Goal: Check status: Verify the current state of an ongoing process or item

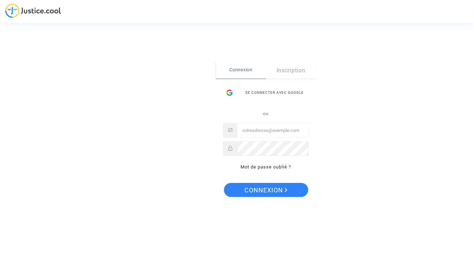
click at [276, 129] on input "Email" at bounding box center [272, 131] width 71 height 14
click at [277, 129] on input "[PERSON_NAME].chabray" at bounding box center [272, 131] width 71 height 14
type input "[PERSON_NAME][EMAIL_ADDRESS][DOMAIN_NAME]"
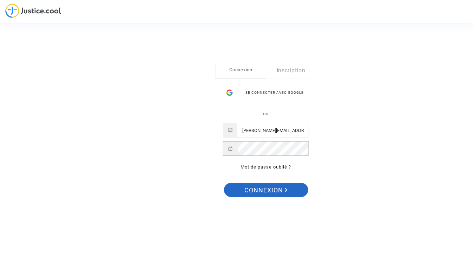
click at [270, 190] on span "Connexion" at bounding box center [265, 190] width 43 height 15
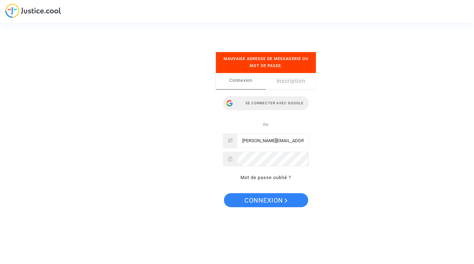
click at [270, 104] on div "Se connecter avec Google" at bounding box center [266, 103] width 86 height 14
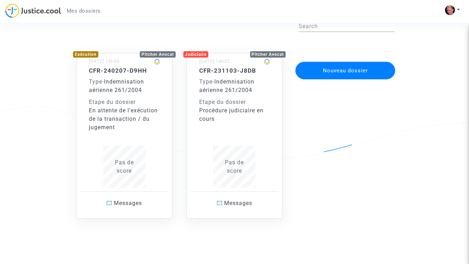
scroll to position [41, 0]
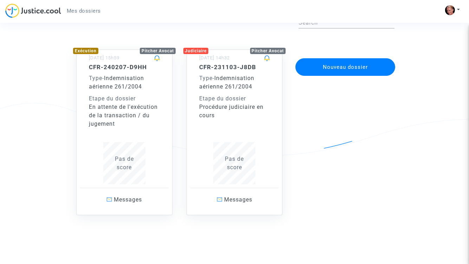
click at [126, 110] on div "En attente de l'exécution de la transaction / du jugement" at bounding box center [124, 115] width 71 height 25
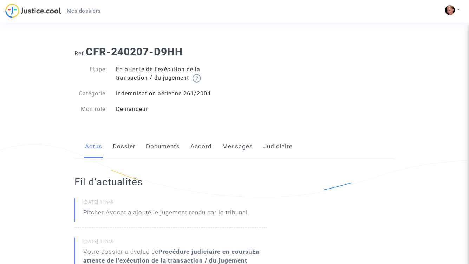
click at [165, 146] on link "Documents" at bounding box center [163, 146] width 34 height 23
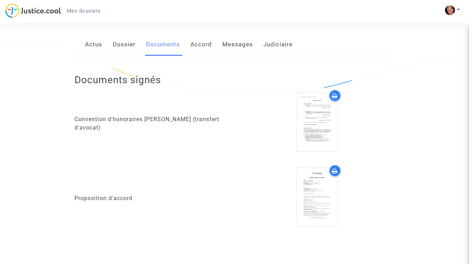
scroll to position [105, 0]
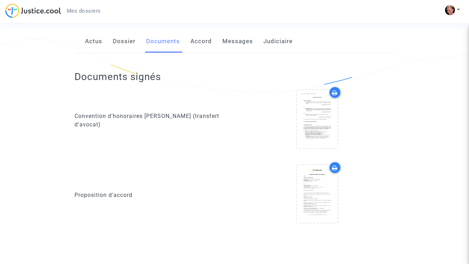
click at [205, 36] on link "Accord" at bounding box center [200, 41] width 21 height 23
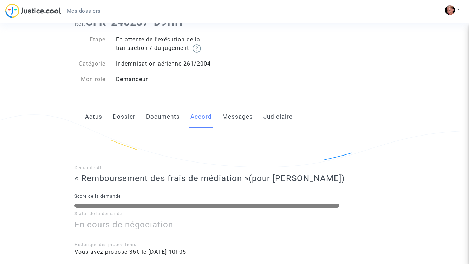
scroll to position [16, 0]
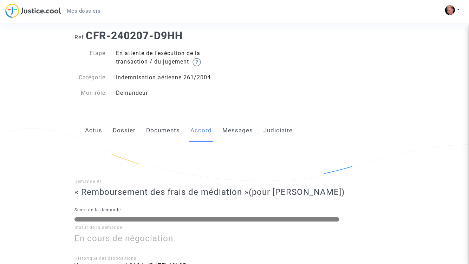
click at [233, 130] on link "Messages" at bounding box center [237, 130] width 31 height 23
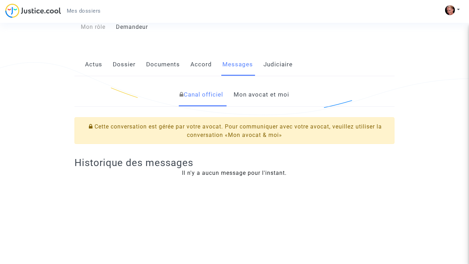
scroll to position [70, 0]
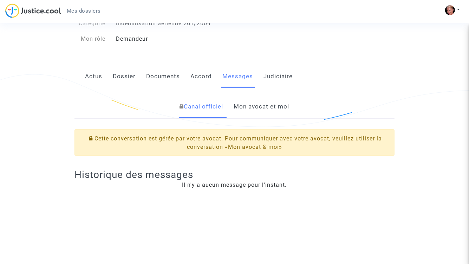
click at [277, 77] on link "Judiciaire" at bounding box center [277, 76] width 29 height 23
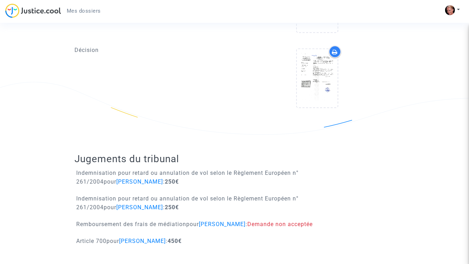
scroll to position [327, 0]
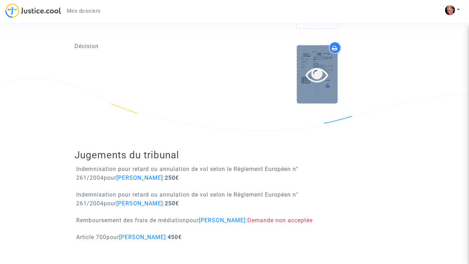
click at [319, 58] on div at bounding box center [317, 74] width 41 height 58
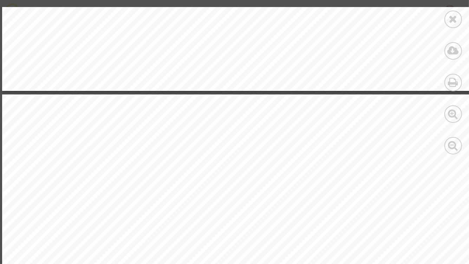
scroll to position [1920, 0]
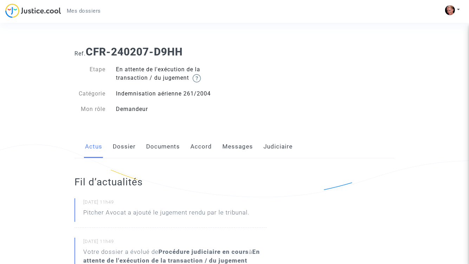
click at [274, 147] on link "Judiciaire" at bounding box center [277, 146] width 29 height 23
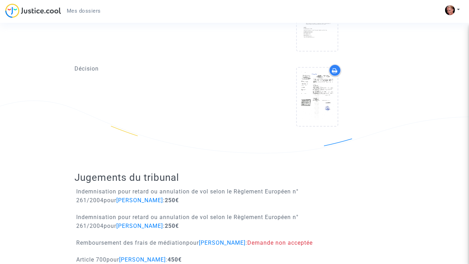
scroll to position [316, 0]
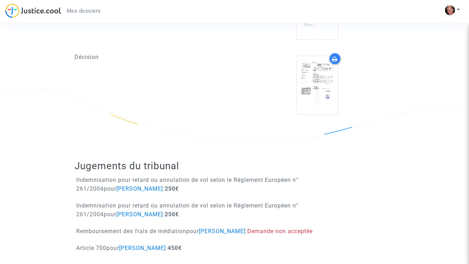
click at [336, 60] on icon at bounding box center [335, 59] width 6 height 6
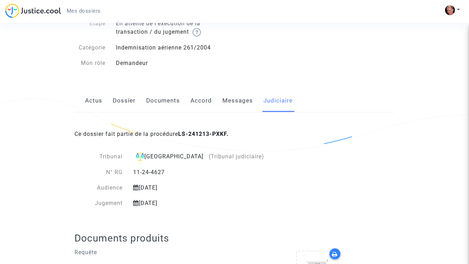
scroll to position [0, 0]
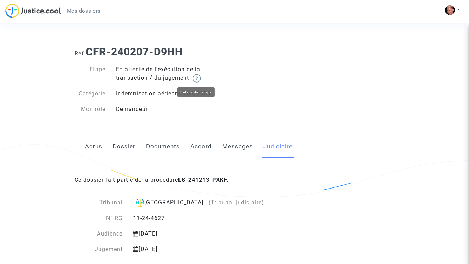
click at [198, 78] on img at bounding box center [196, 78] width 8 height 8
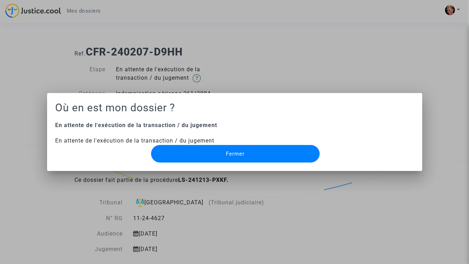
click at [236, 154] on span "Fermer" at bounding box center [235, 154] width 19 height 6
